Goal: Task Accomplishment & Management: Use online tool/utility

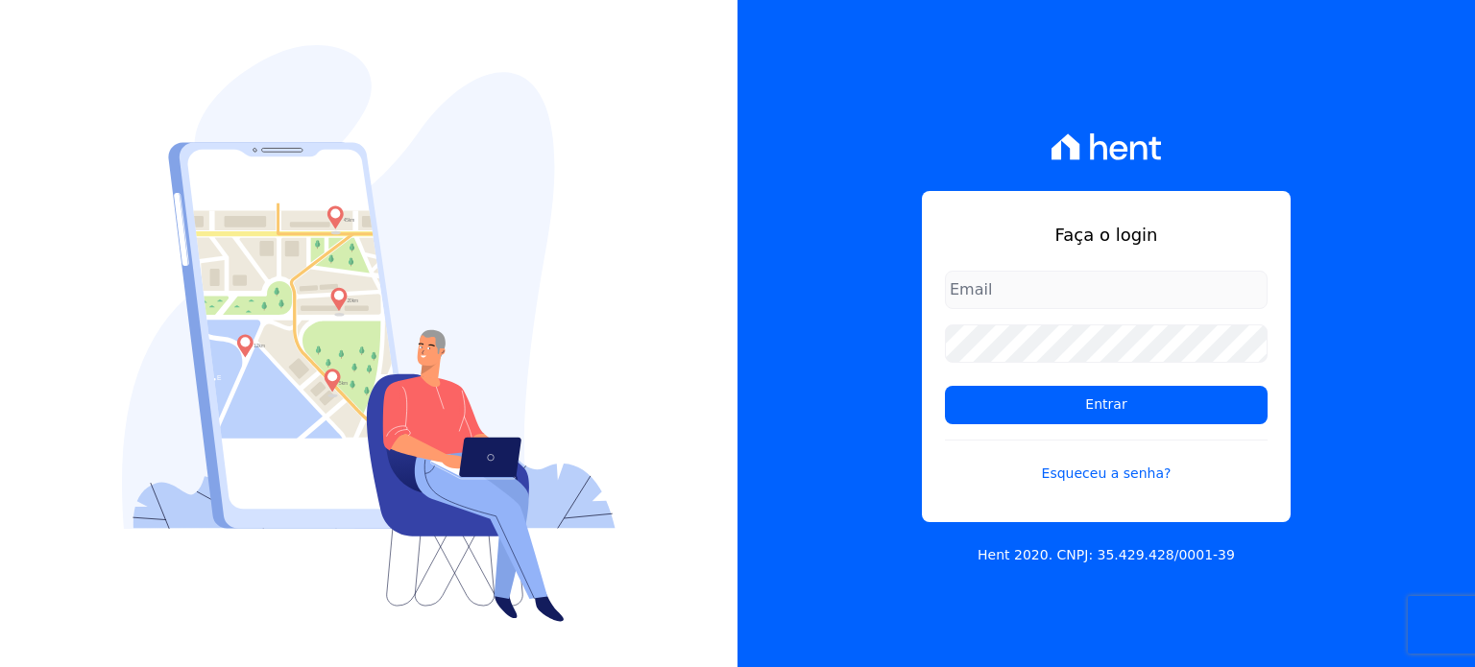
type input "[PERSON_NAME][EMAIL_ADDRESS][PERSON_NAME][DOMAIN_NAME]"
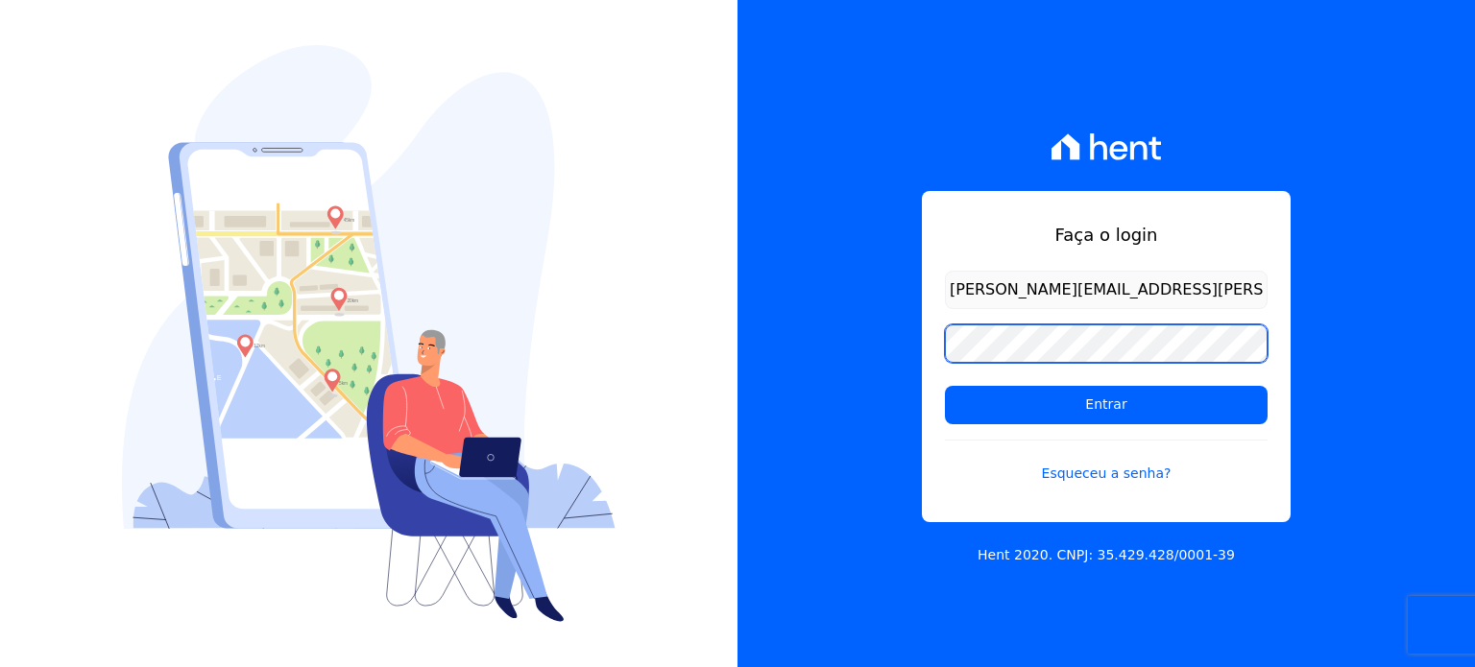
click at [706, 364] on div "Faça o login [PERSON_NAME][EMAIL_ADDRESS][PERSON_NAME][DOMAIN_NAME] Entrar Esqu…" at bounding box center [737, 333] width 1475 height 667
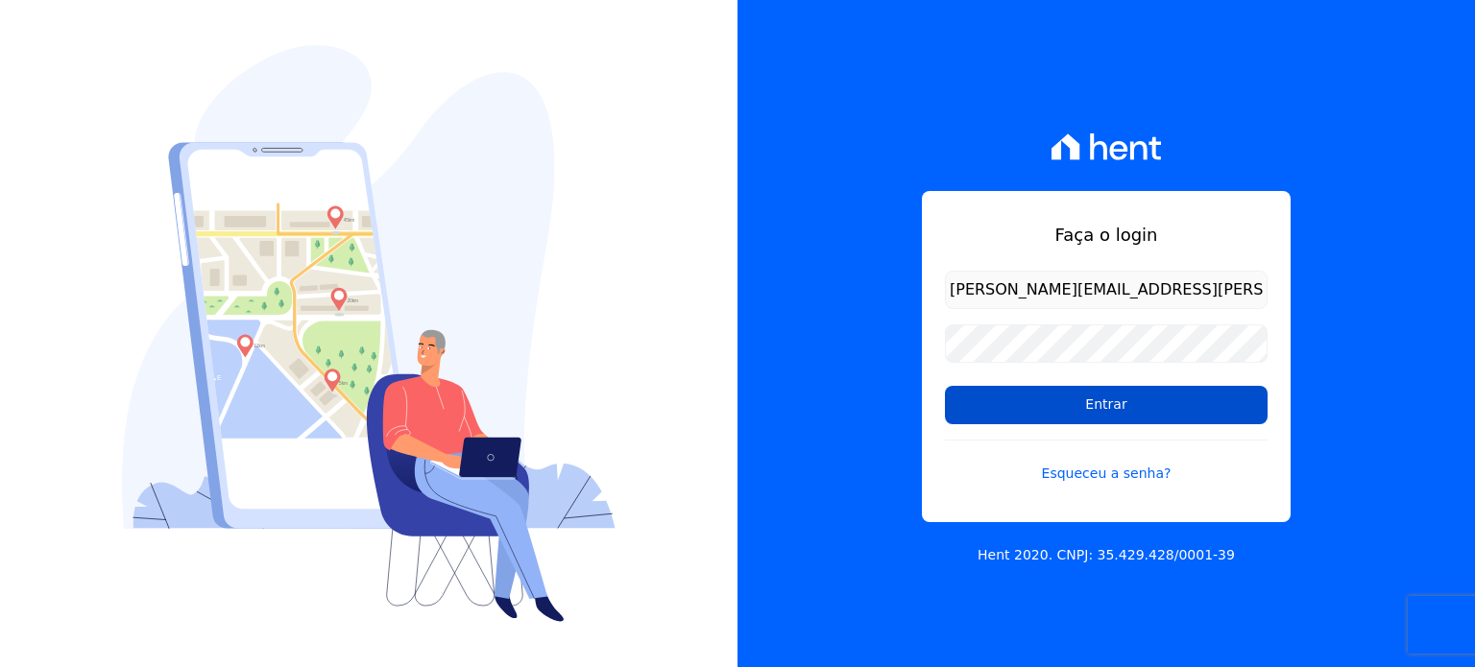
click at [1002, 400] on input "Entrar" at bounding box center [1106, 405] width 323 height 38
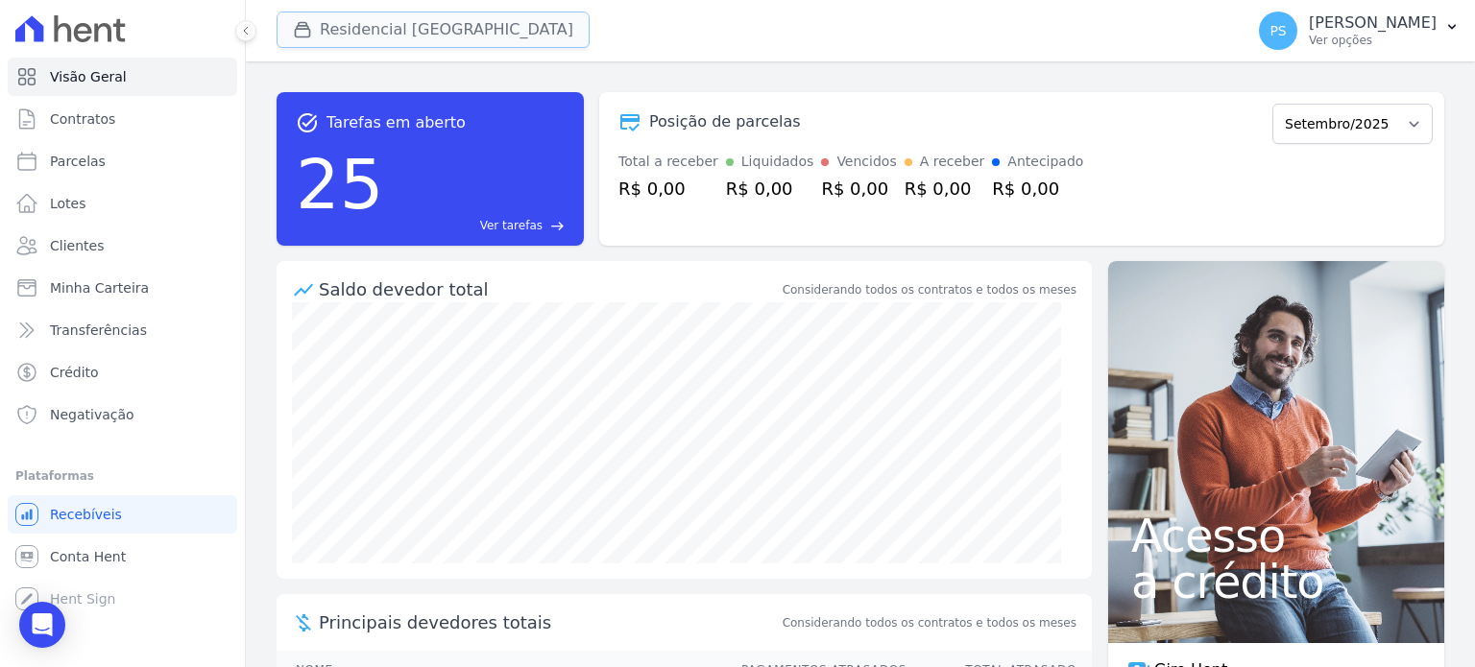
click at [422, 25] on button "Residencial [GEOGRAPHIC_DATA]" at bounding box center [432, 30] width 313 height 36
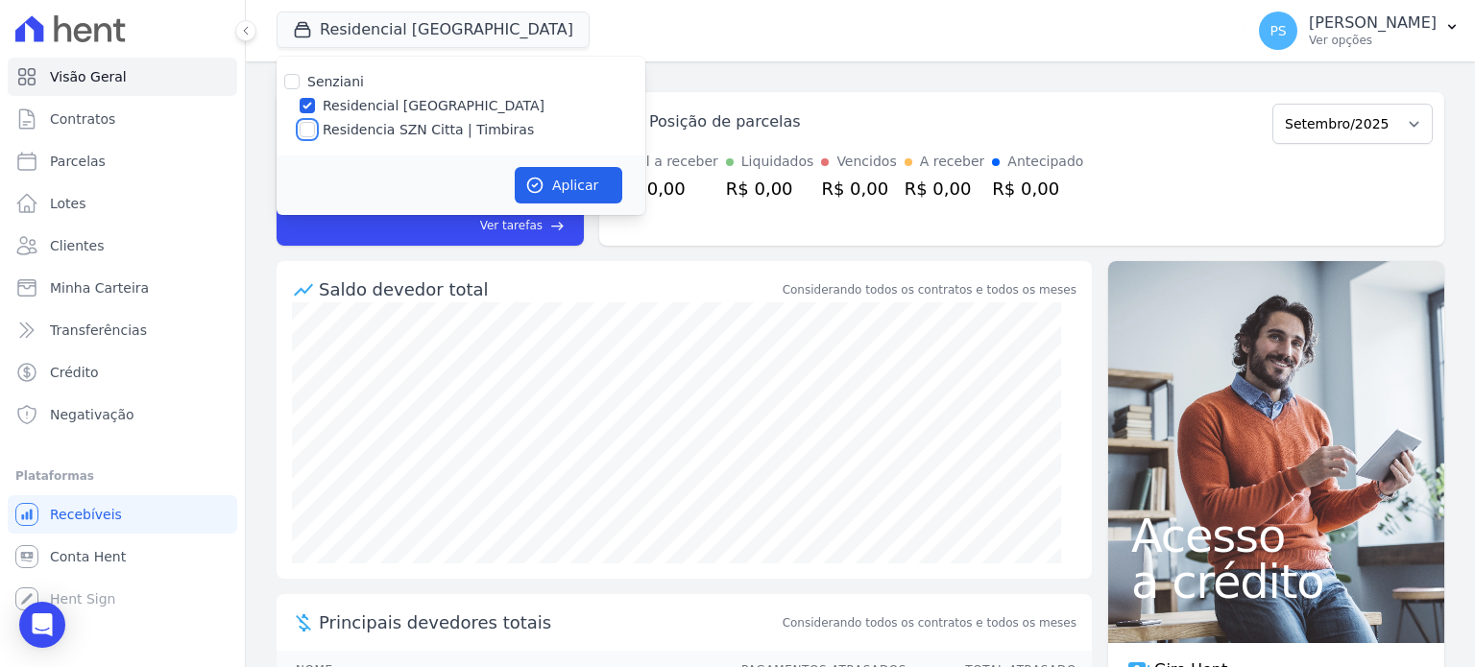
click at [303, 131] on input "Residencia SZN Citta | Timbiras" at bounding box center [307, 129] width 15 height 15
checkbox input "true"
click at [326, 107] on label "Residencial [GEOGRAPHIC_DATA]" at bounding box center [434, 106] width 222 height 20
click at [315, 107] on input "Residencial [GEOGRAPHIC_DATA]" at bounding box center [307, 105] width 15 height 15
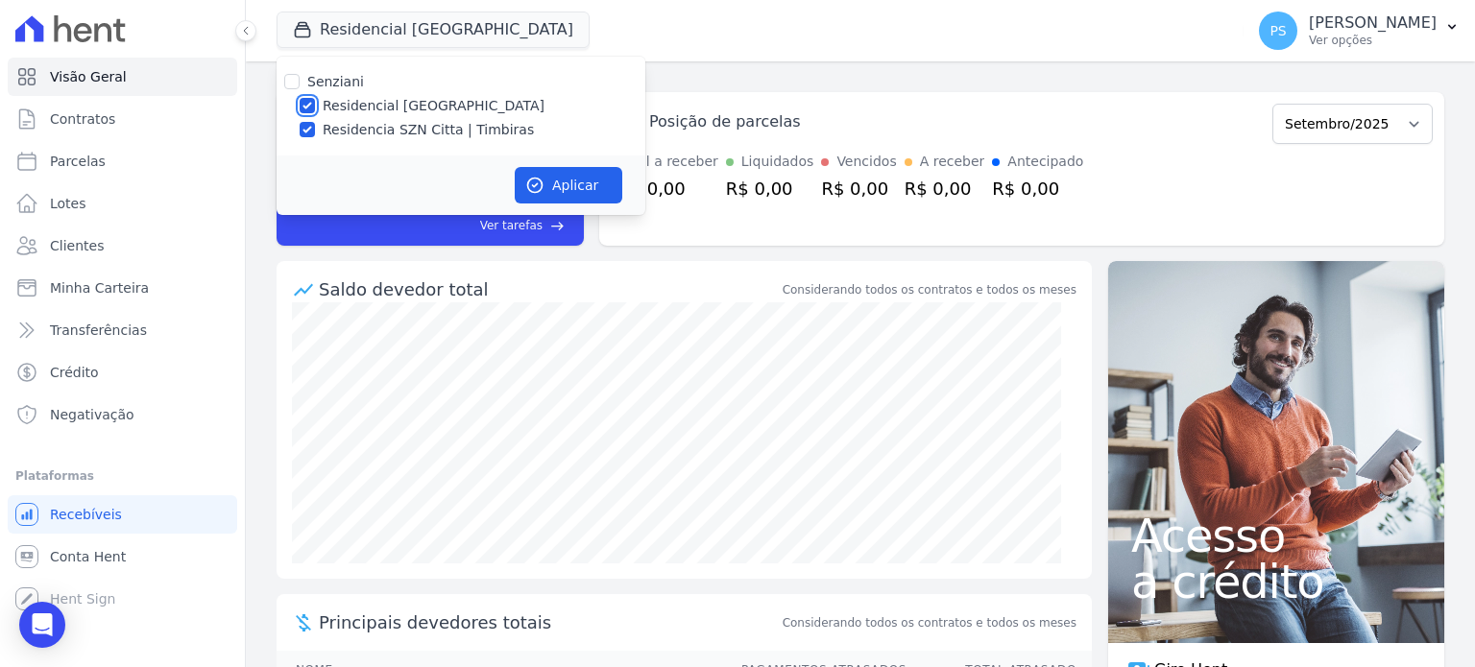
checkbox input "false"
click at [588, 182] on button "Aplicar" at bounding box center [569, 185] width 108 height 36
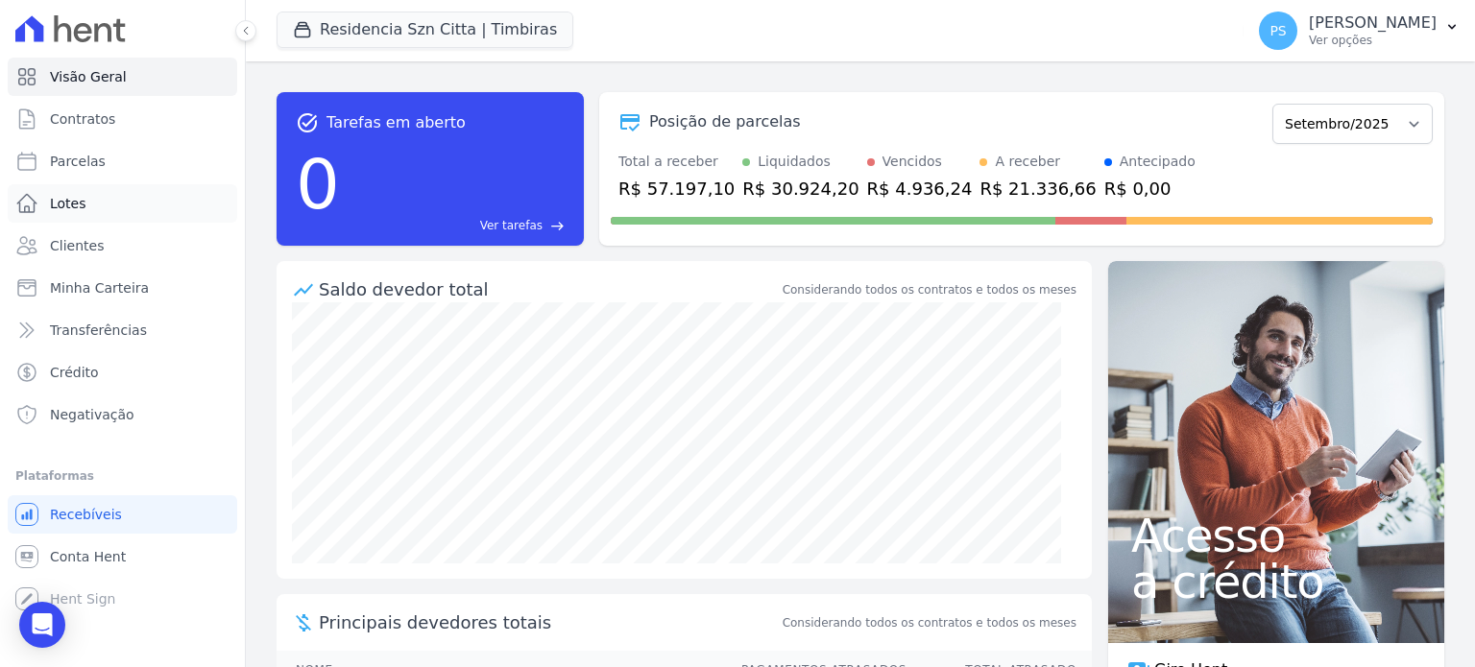
click at [79, 200] on span "Lotes" at bounding box center [68, 203] width 36 height 19
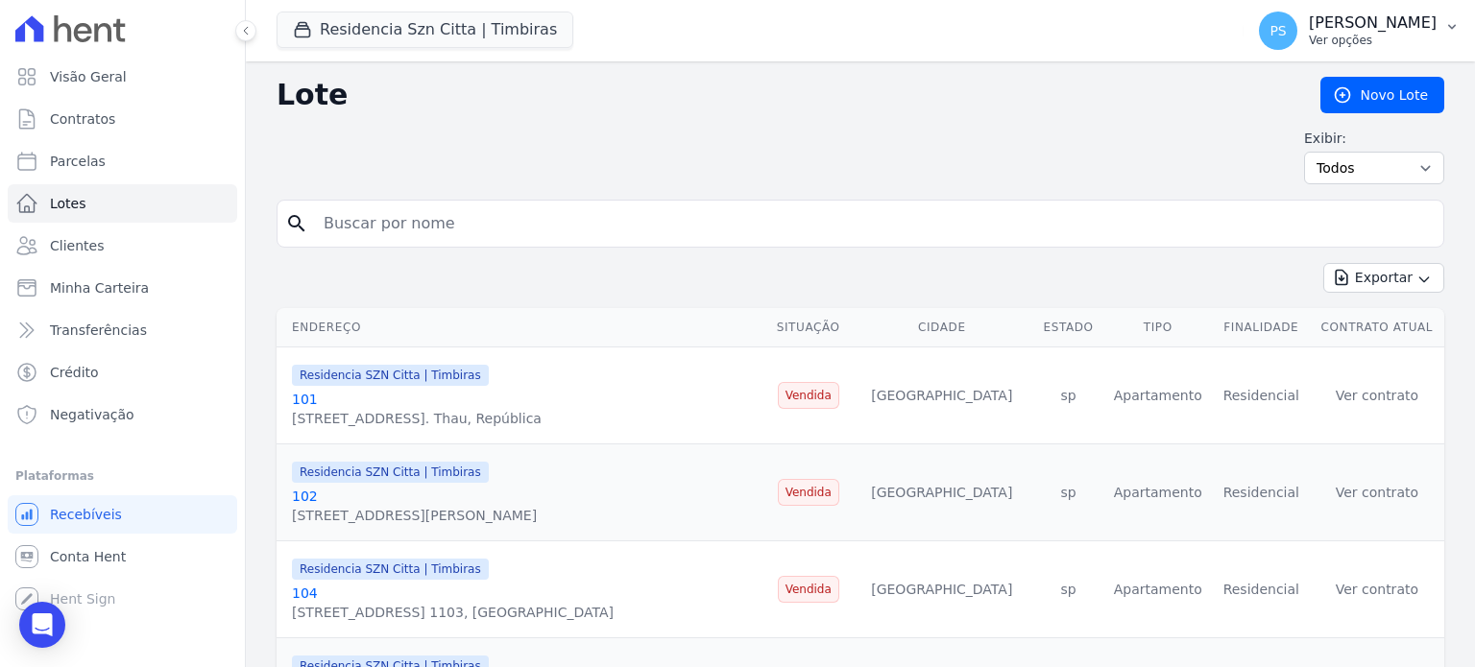
click at [1446, 20] on icon "button" at bounding box center [1451, 26] width 15 height 15
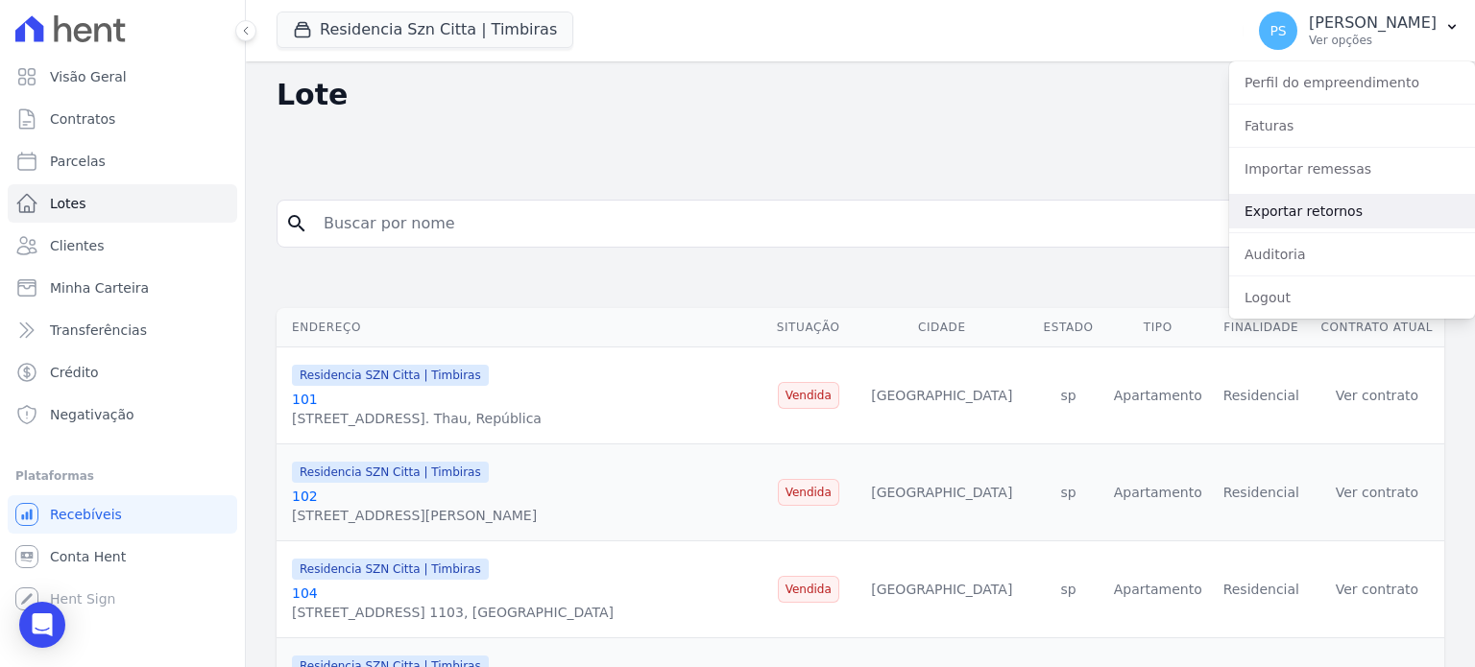
click at [1297, 214] on link "Exportar retornos" at bounding box center [1352, 211] width 246 height 35
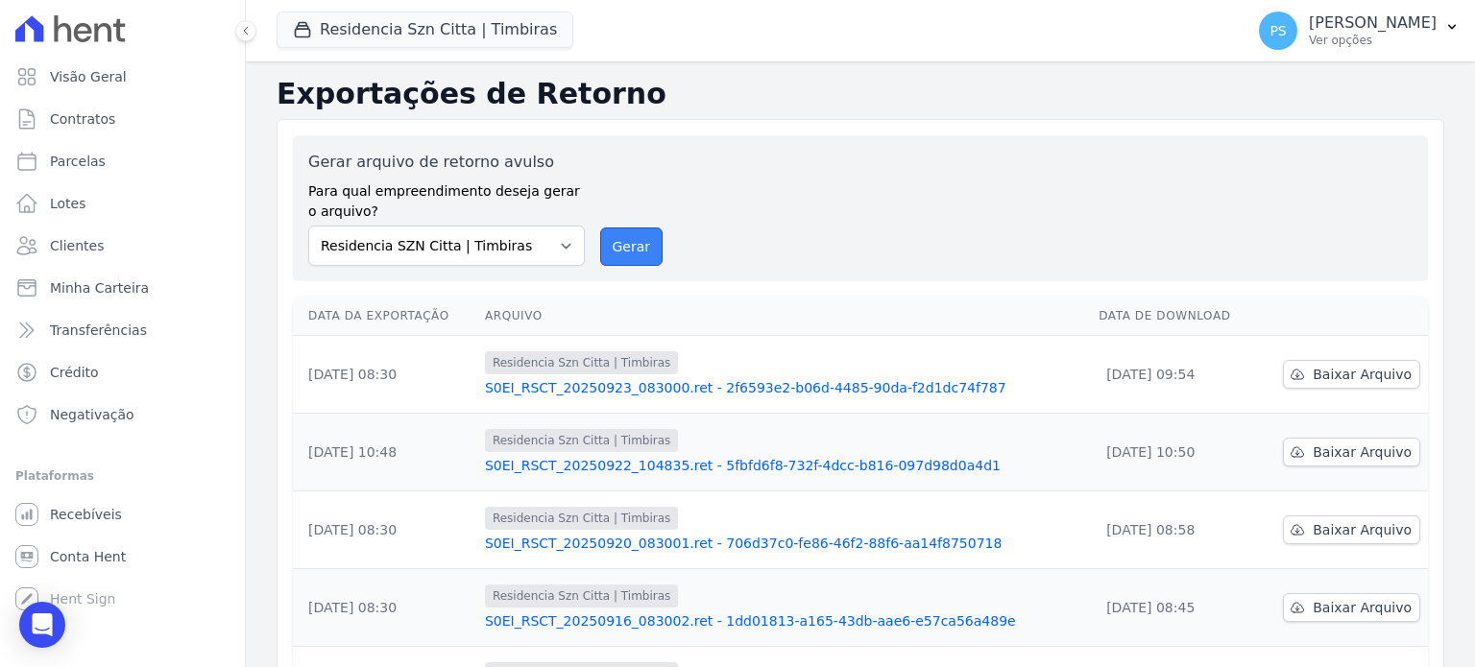
click at [630, 245] on button "Gerar" at bounding box center [631, 247] width 63 height 38
